Goal: Share content: Distribute website content to other platforms or users

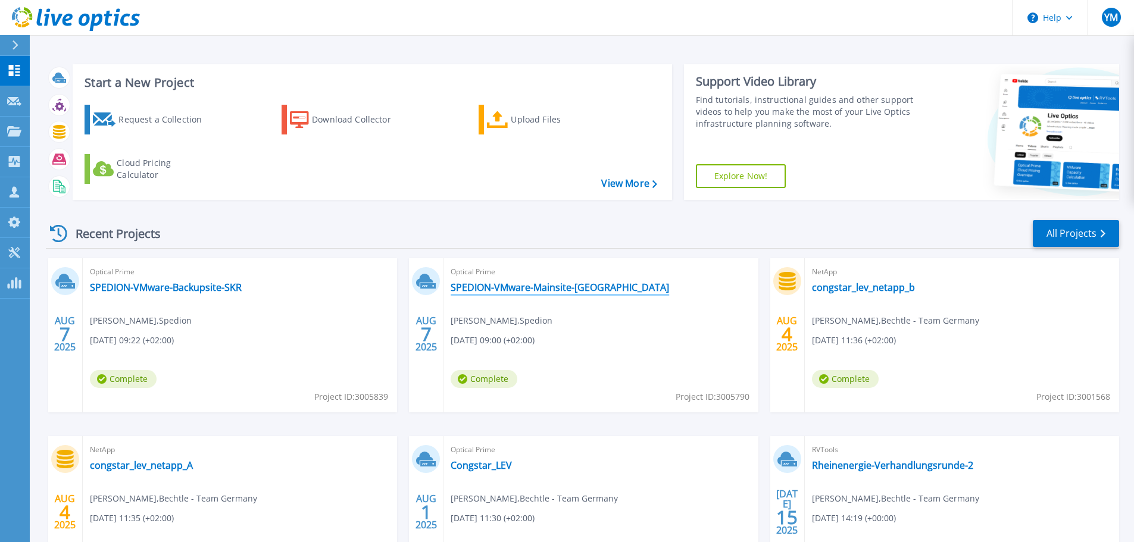
click at [513, 284] on link "SPEDION-VMware-Mainsite-[GEOGRAPHIC_DATA]" at bounding box center [560, 288] width 218 height 12
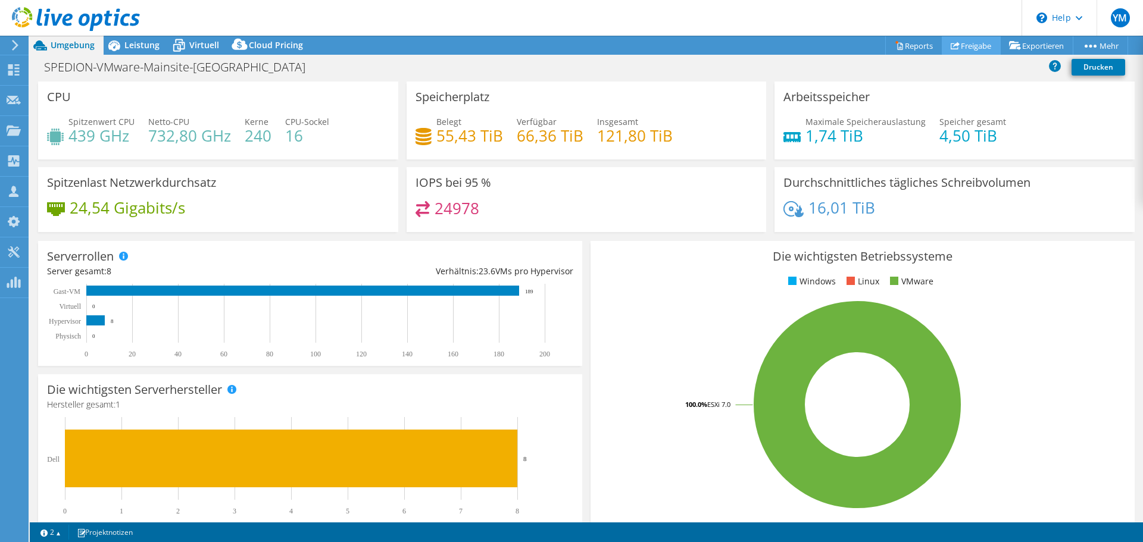
click at [962, 47] on link "Freigabe" at bounding box center [971, 45] width 59 height 18
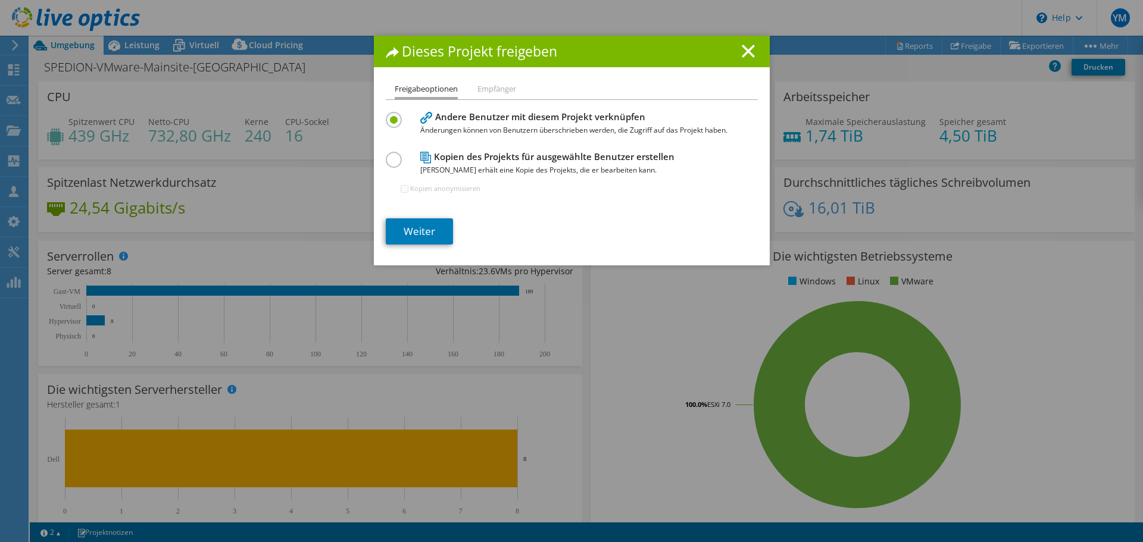
click at [481, 163] on h4 "Kopien des Projekts für ausgewählte Benutzer erstellen Jeder Benutzer erhält ei…" at bounding box center [569, 163] width 298 height 27
click at [393, 155] on label at bounding box center [396, 153] width 21 height 3
click at [0, 0] on input "radio" at bounding box center [0, 0] width 0 height 0
click at [388, 115] on label at bounding box center [396, 113] width 21 height 3
click at [0, 0] on input "radio" at bounding box center [0, 0] width 0 height 0
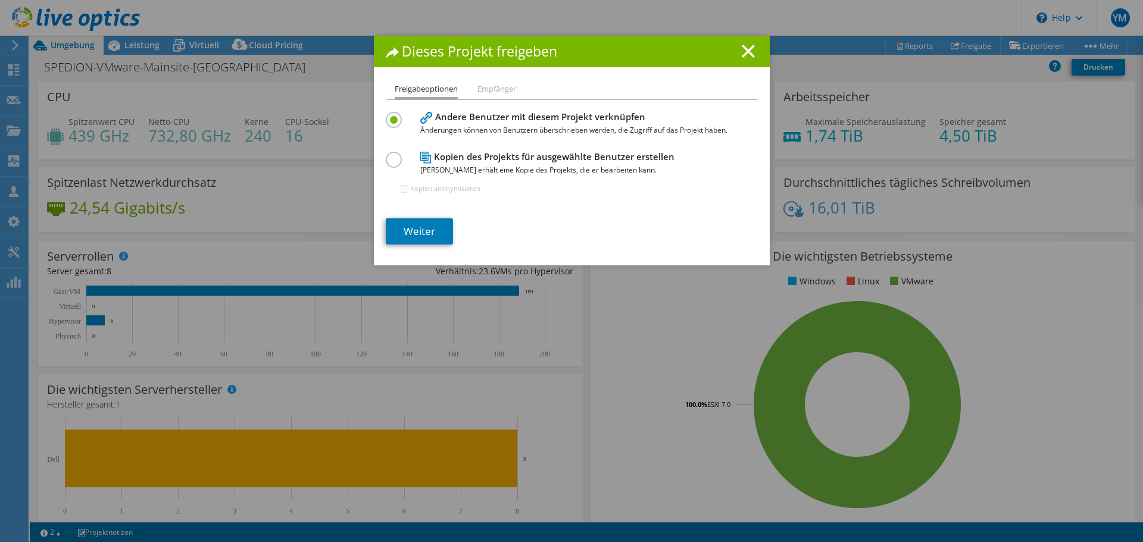
click at [486, 90] on li "Empfänger" at bounding box center [496, 89] width 39 height 15
click at [488, 89] on li "Empfänger" at bounding box center [496, 89] width 39 height 15
click at [446, 90] on li "Freigabeoptionen" at bounding box center [426, 90] width 63 height 17
click at [447, 90] on li "Freigabeoptionen" at bounding box center [426, 90] width 63 height 17
click at [487, 90] on li "Empfänger" at bounding box center [496, 89] width 39 height 15
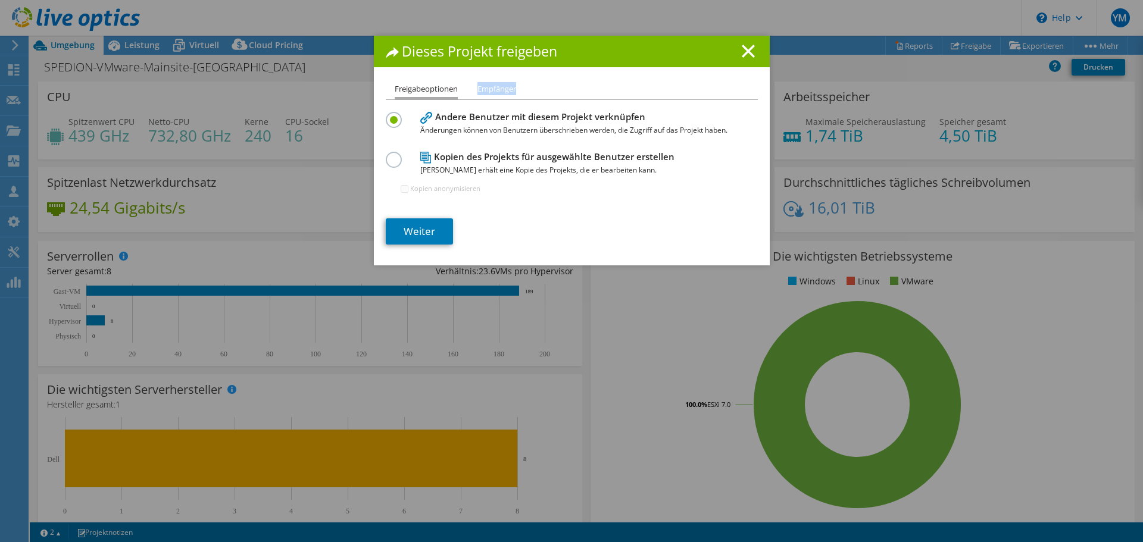
click at [487, 90] on li "Empfänger" at bounding box center [496, 89] width 39 height 15
click at [414, 231] on link "Weiter" at bounding box center [419, 231] width 67 height 26
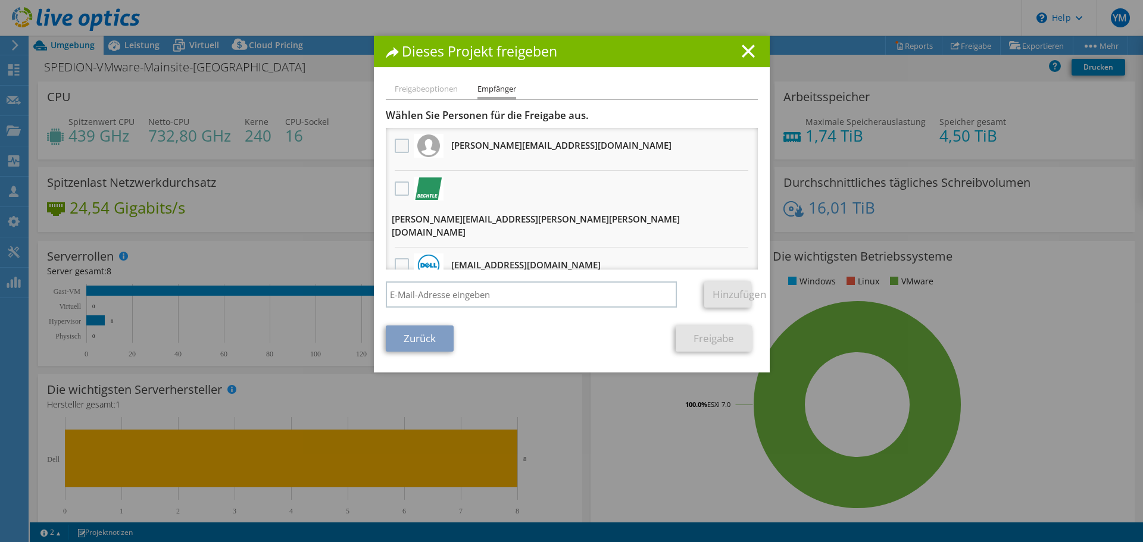
click at [399, 148] on label at bounding box center [403, 146] width 17 height 14
click at [0, 0] on input "checkbox" at bounding box center [0, 0] width 0 height 0
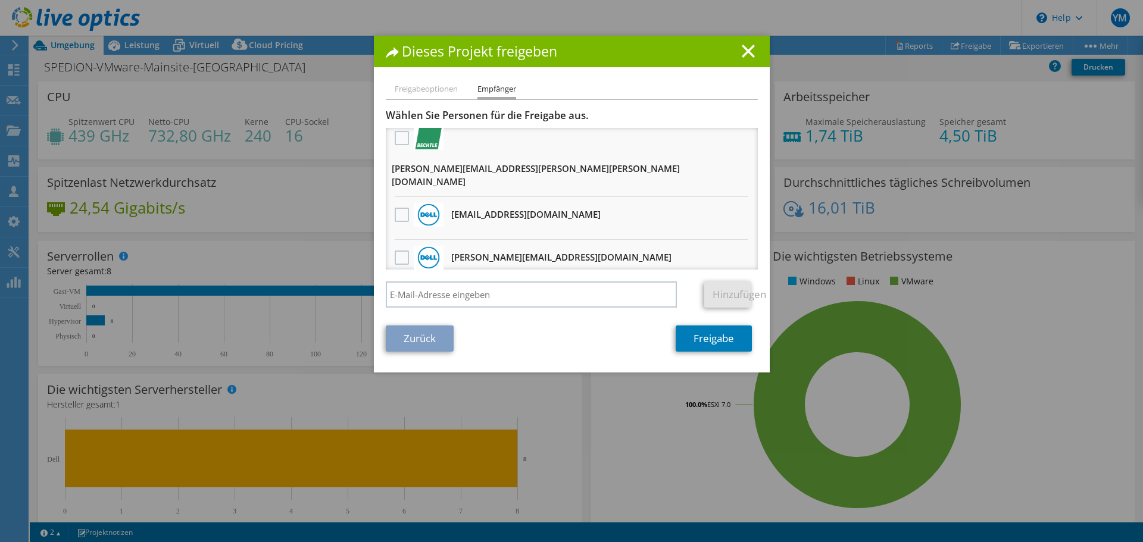
scroll to position [179, 0]
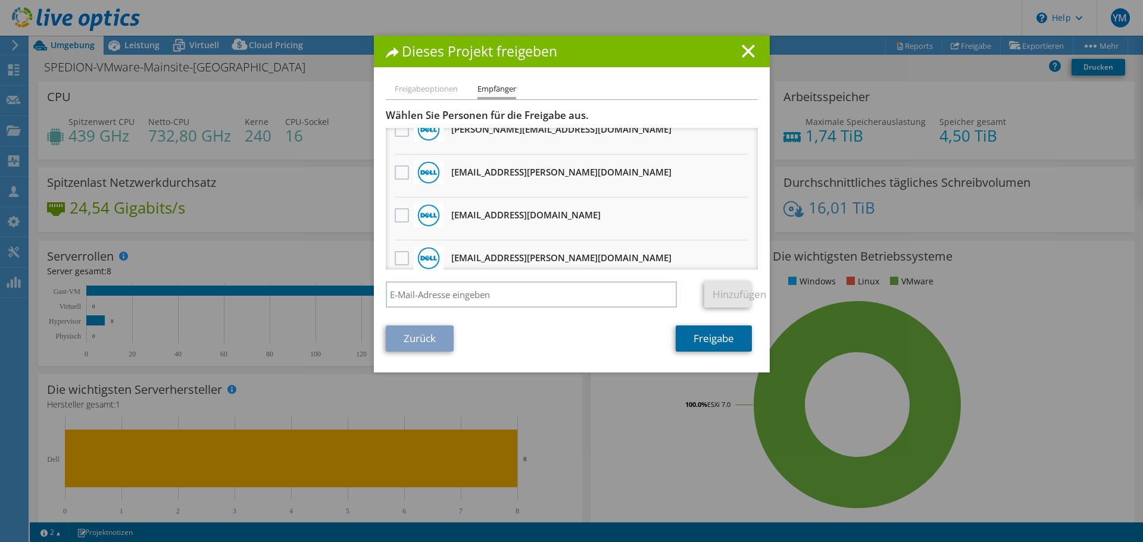
click at [716, 342] on link "Freigabe" at bounding box center [714, 339] width 76 height 26
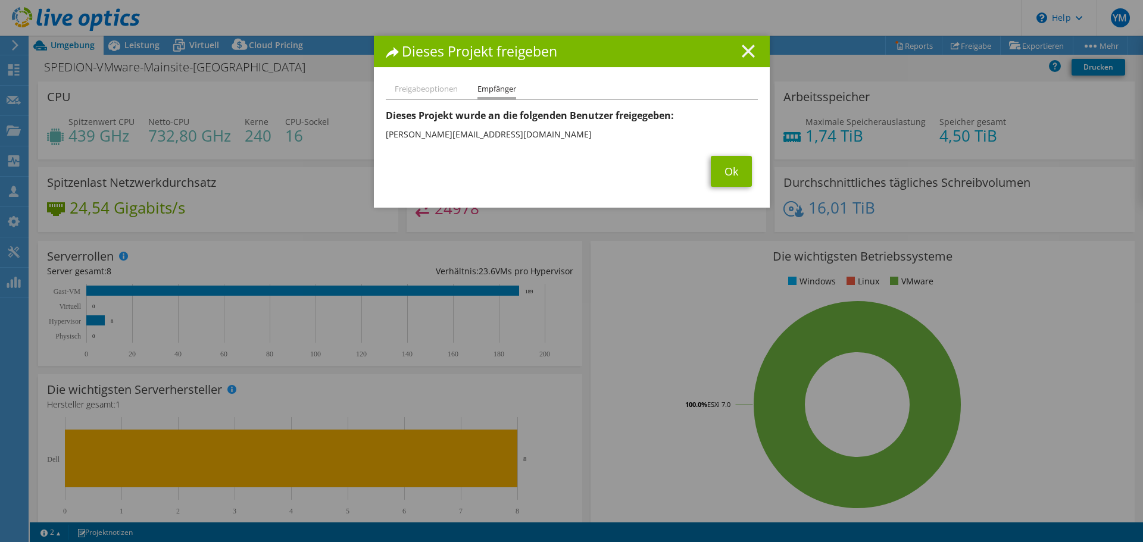
click at [742, 51] on icon at bounding box center [748, 51] width 13 height 13
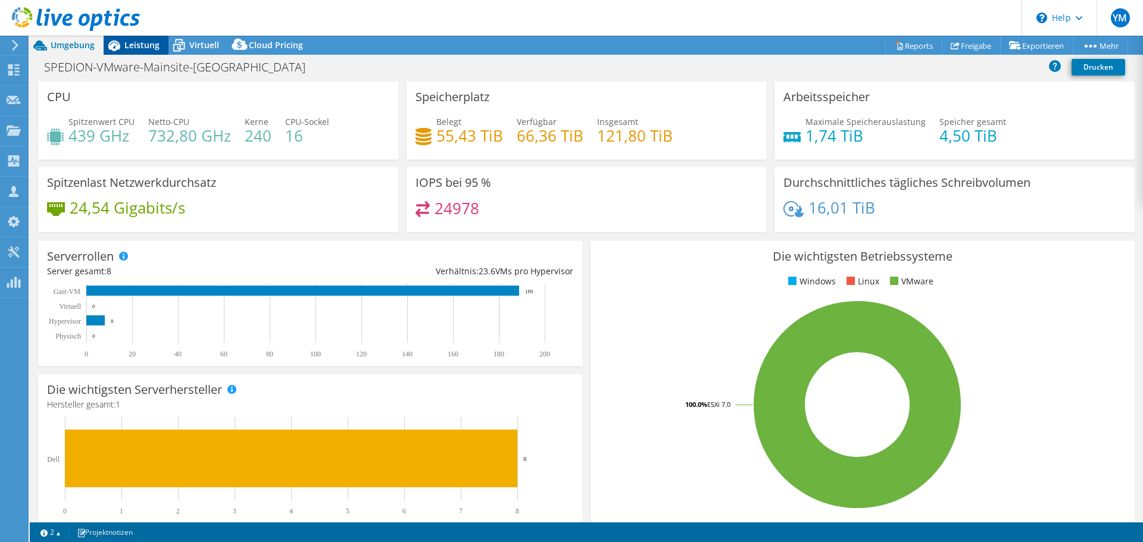
click at [143, 44] on span "Leistung" at bounding box center [141, 44] width 35 height 11
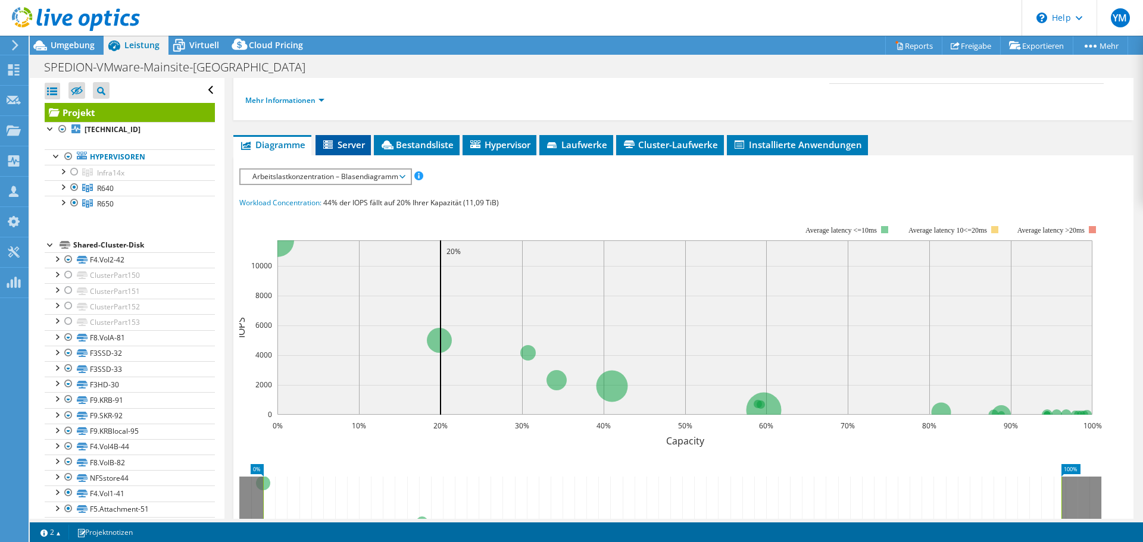
click at [345, 145] on span "Server" at bounding box center [342, 145] width 43 height 12
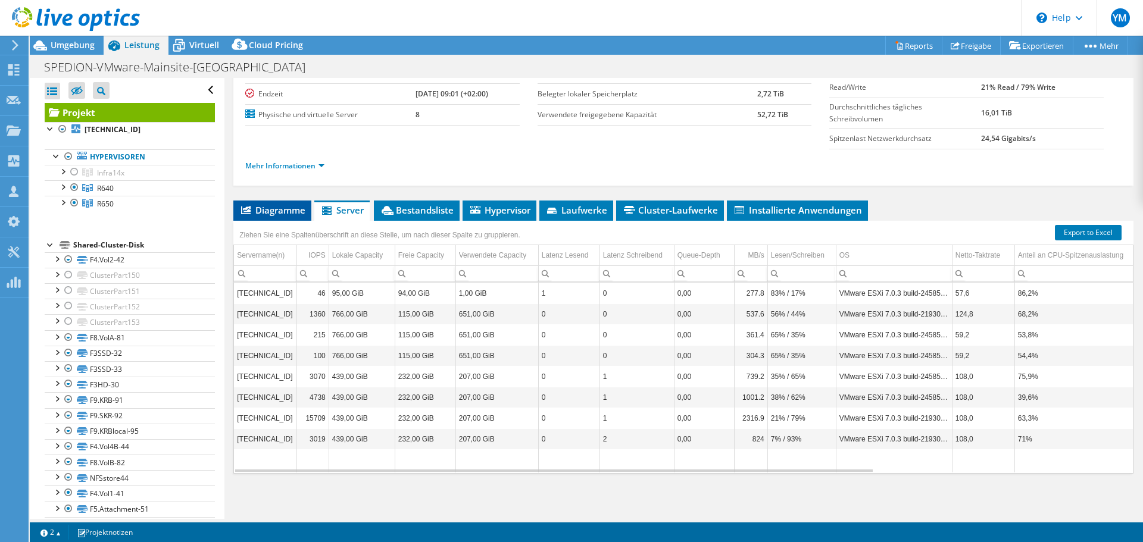
click at [246, 215] on span "Diagramme" at bounding box center [272, 210] width 66 height 12
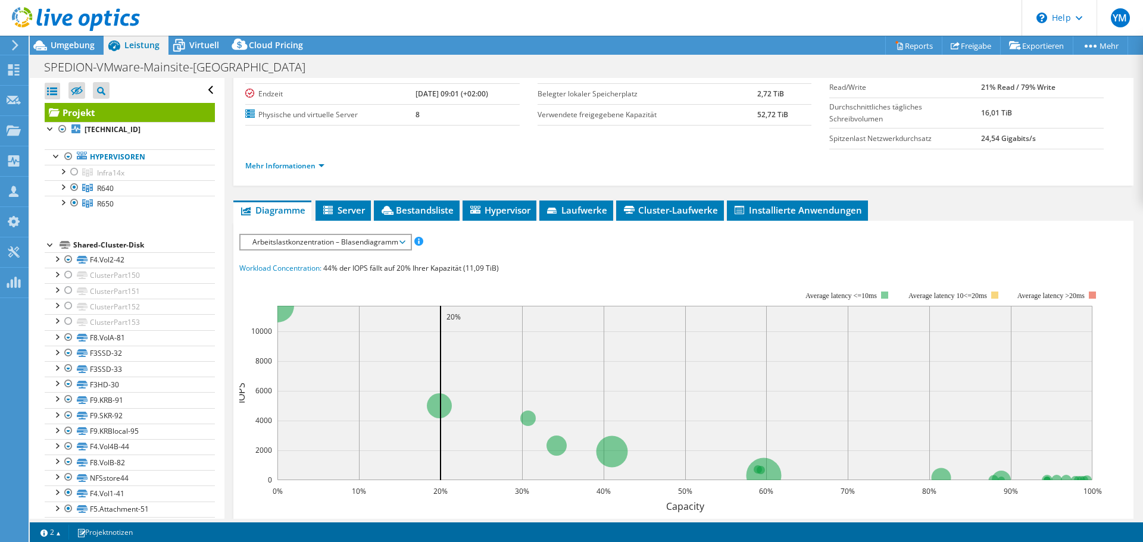
scroll to position [179, 0]
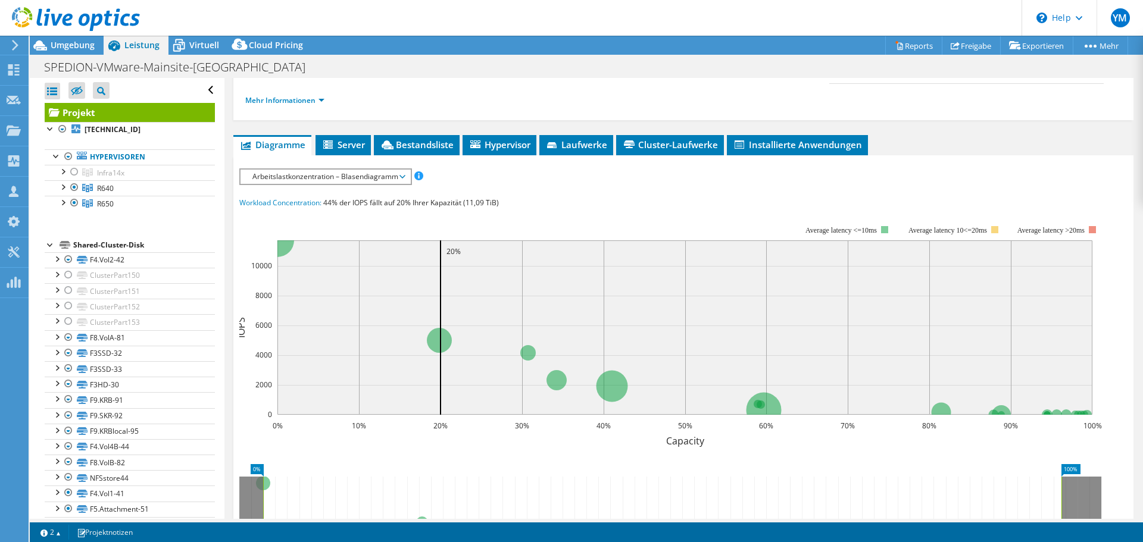
click at [343, 180] on span "Arbeitslastkonzentration – Blasendiagramm" at bounding box center [325, 177] width 158 height 14
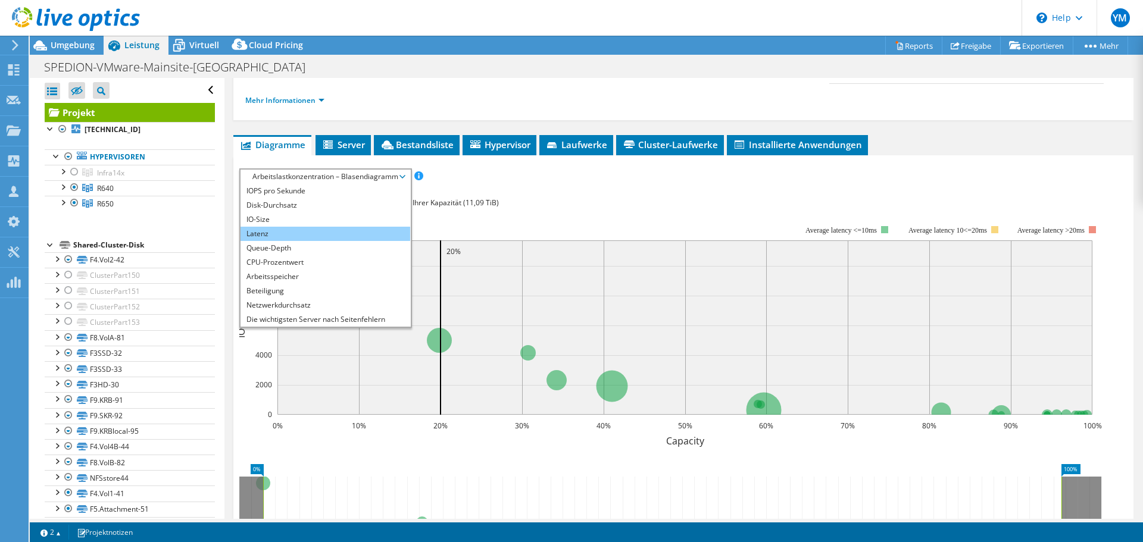
click at [319, 233] on li "Latenz" at bounding box center [325, 234] width 170 height 14
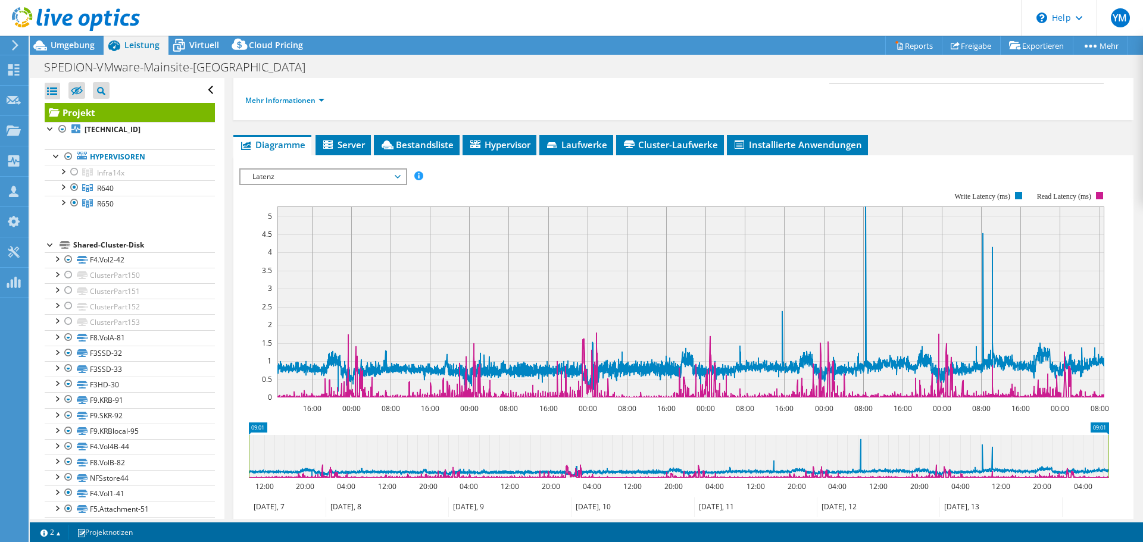
click at [356, 171] on span "Latenz" at bounding box center [322, 177] width 153 height 14
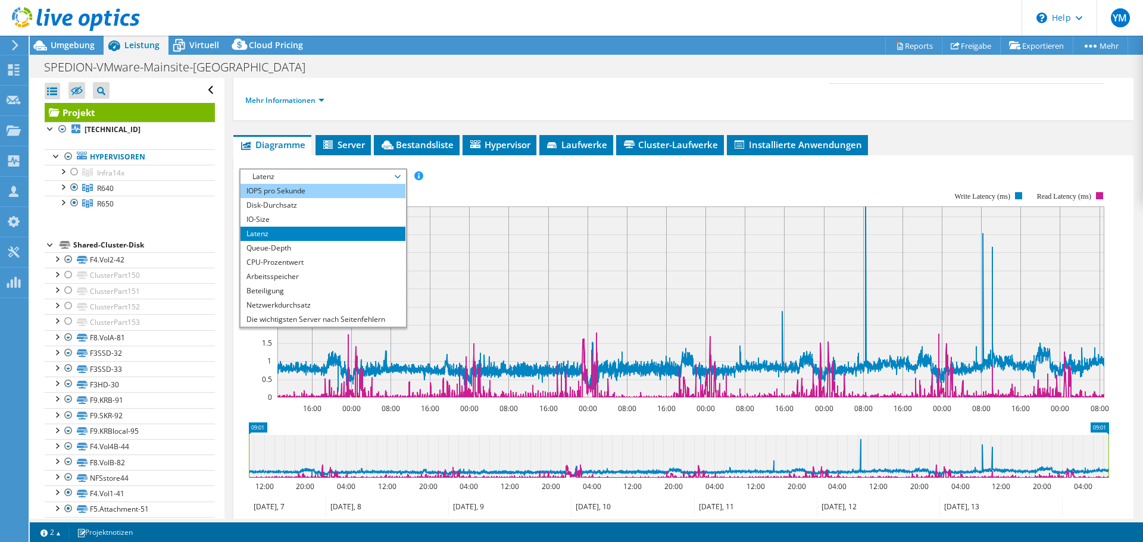
click at [318, 192] on li "IOPS pro Sekunde" at bounding box center [322, 191] width 165 height 14
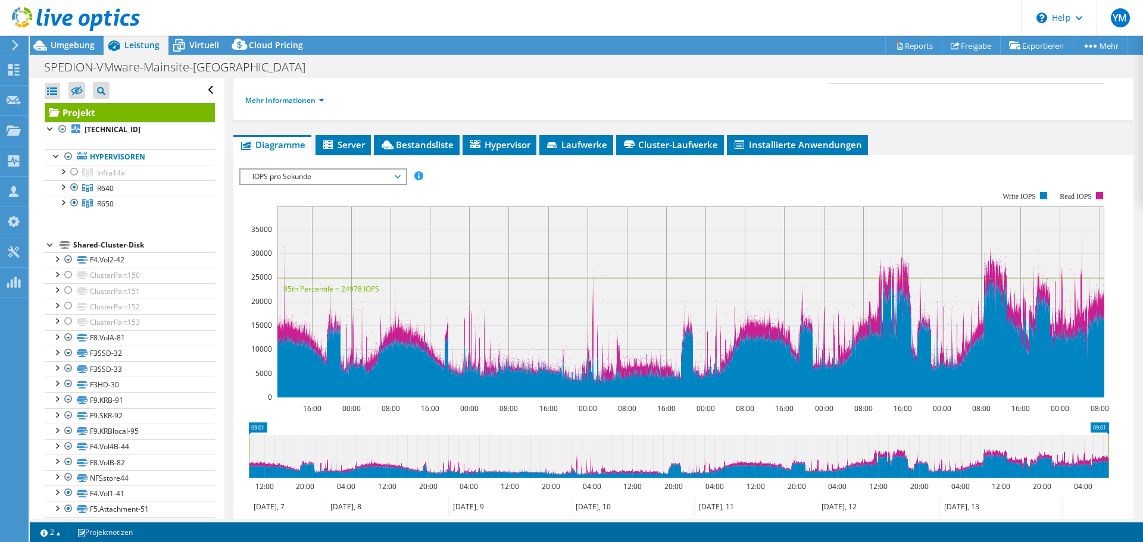
click at [330, 177] on span "IOPS pro Sekunde" at bounding box center [322, 177] width 153 height 14
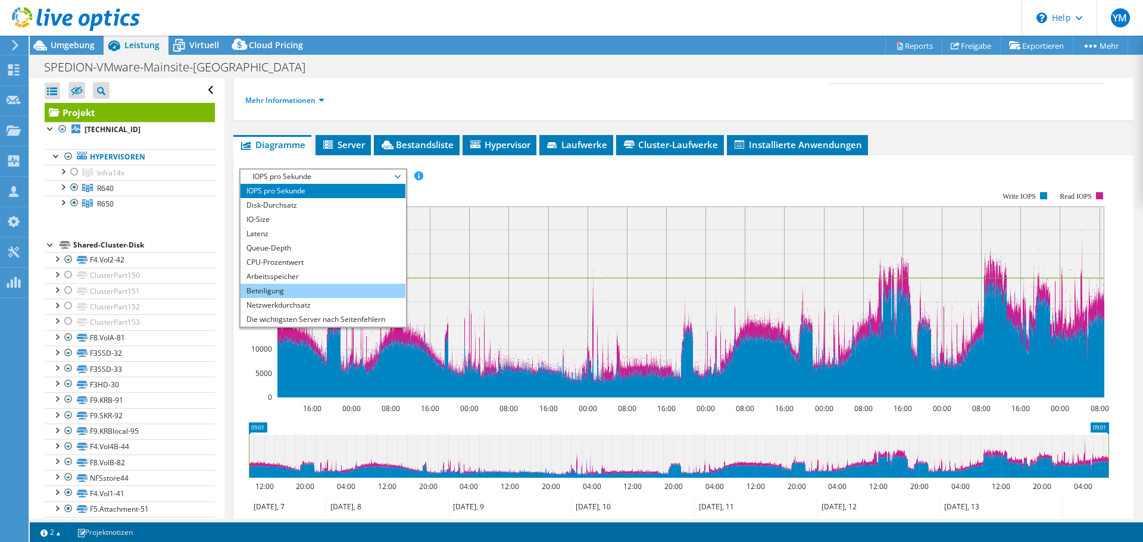
click at [313, 297] on li "Beteiligung" at bounding box center [322, 291] width 165 height 14
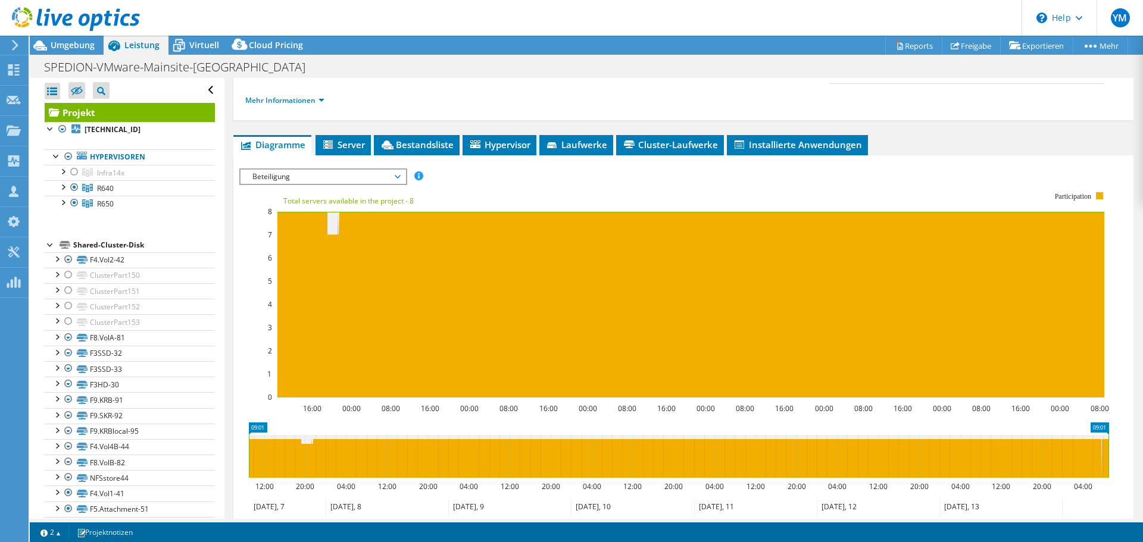
click at [286, 181] on span "Beteiligung" at bounding box center [322, 177] width 153 height 14
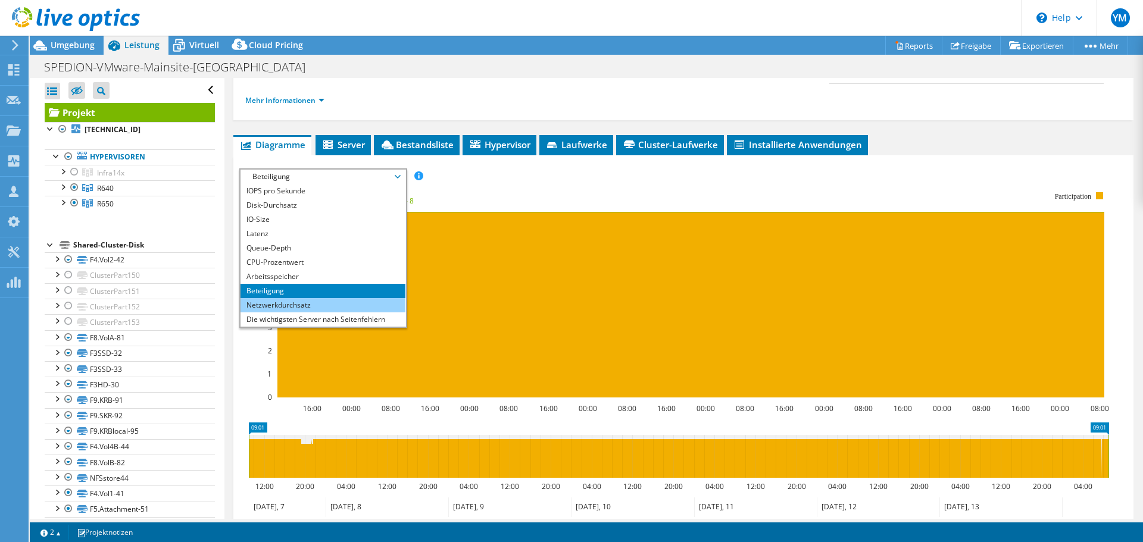
click at [280, 298] on li "Netzwerkdurchsatz" at bounding box center [322, 305] width 165 height 14
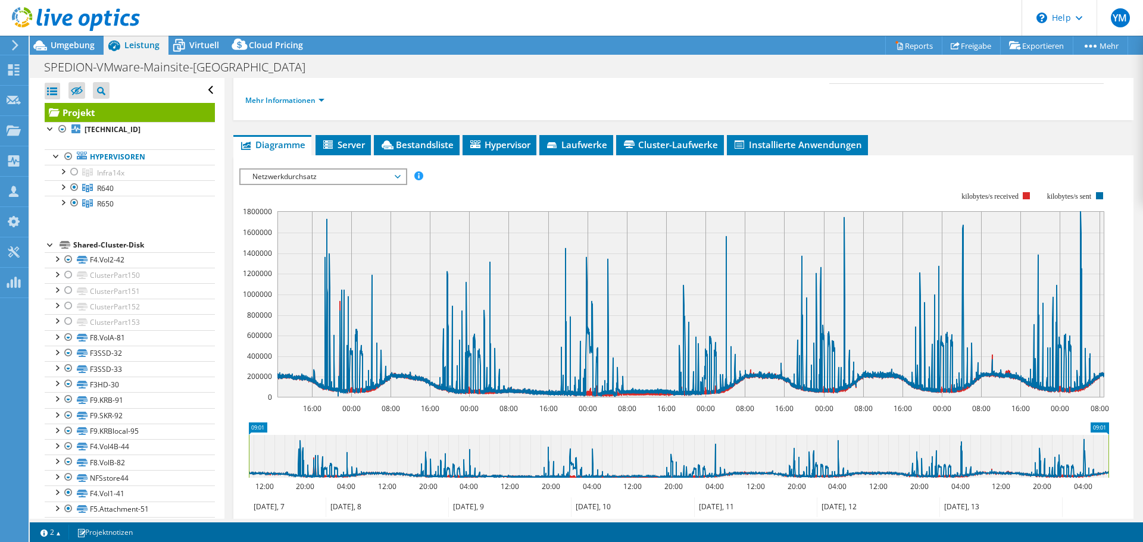
click at [343, 177] on span "Netzwerkdurchsatz" at bounding box center [322, 177] width 153 height 14
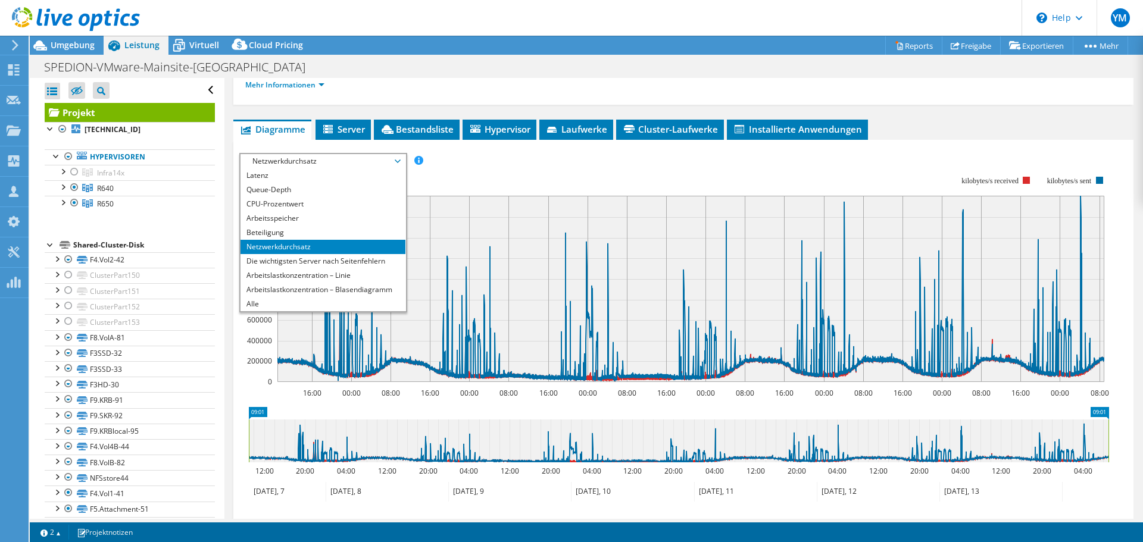
scroll to position [119, 0]
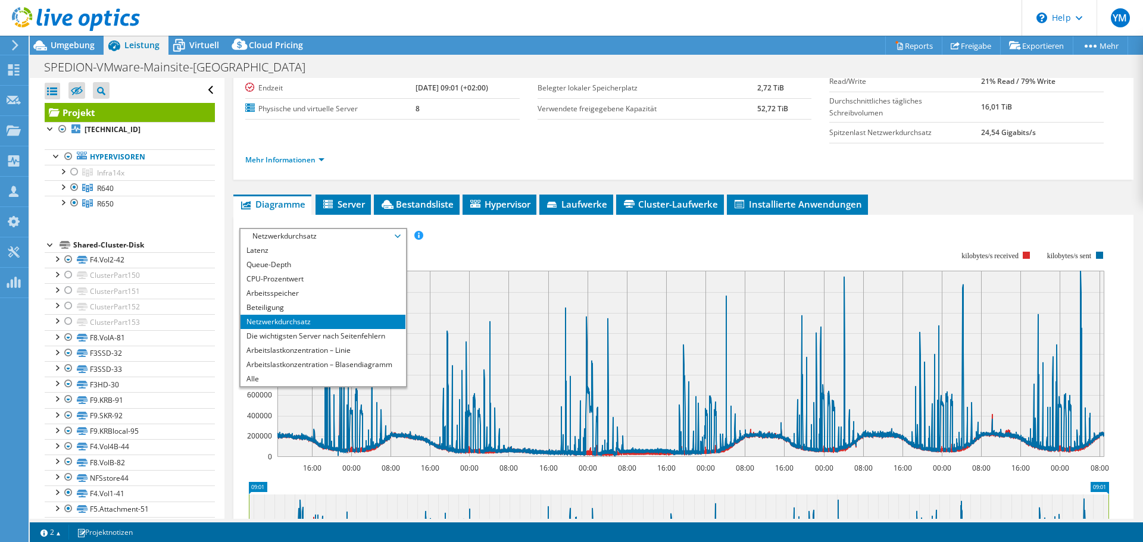
click at [490, 245] on rect at bounding box center [674, 354] width 870 height 238
